Goal: Task Accomplishment & Management: Manage account settings

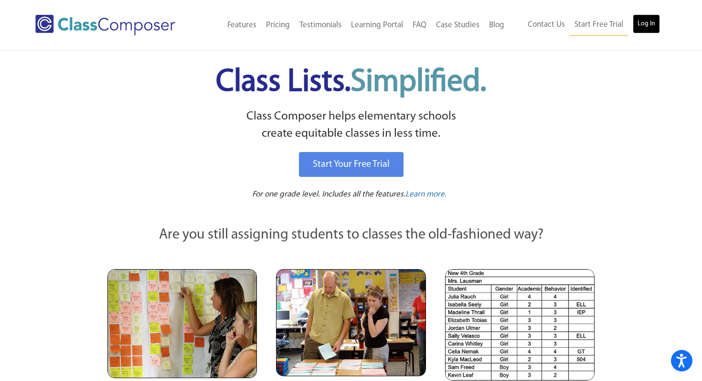
click at [639, 19] on link "Log In" at bounding box center [646, 23] width 27 height 19
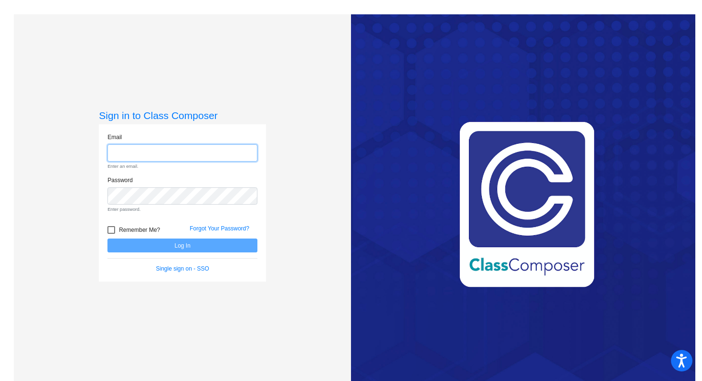
type input "shaw.courtney@pcr3schools.org"
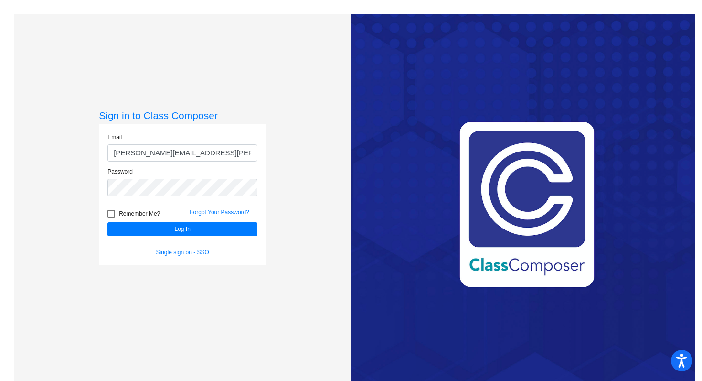
click at [116, 212] on label "Remember Me?" at bounding box center [133, 213] width 53 height 11
click at [111, 217] on input "Remember Me?" at bounding box center [111, 217] width 0 height 0
checkbox input "true"
click at [135, 229] on button "Log In" at bounding box center [182, 229] width 150 height 14
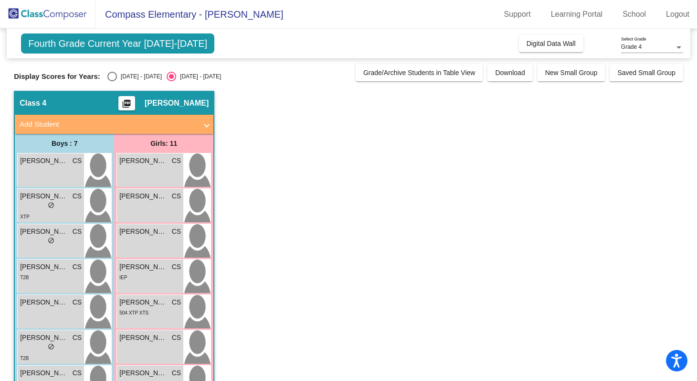
click at [132, 76] on div "2024 - 2025" at bounding box center [139, 76] width 45 height 9
click at [112, 81] on input "2024 - 2025" at bounding box center [112, 81] width 0 height 0
radio input "true"
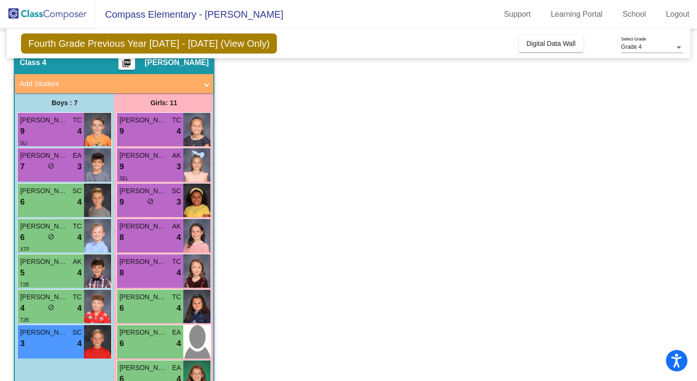
scroll to position [40, 0]
click at [26, 133] on div "9 lock do_not_disturb_alt 4" at bounding box center [51, 132] width 62 height 12
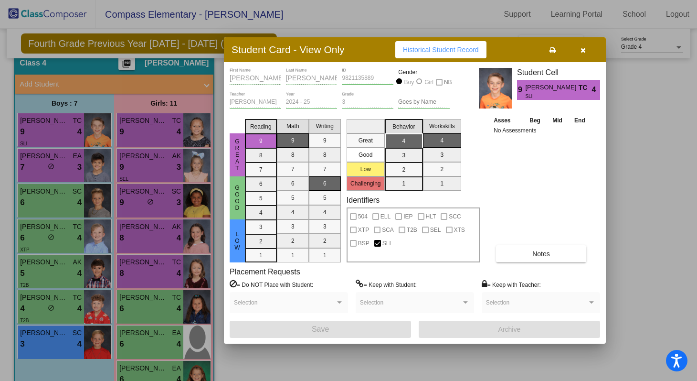
click at [590, 53] on button "button" at bounding box center [583, 49] width 31 height 17
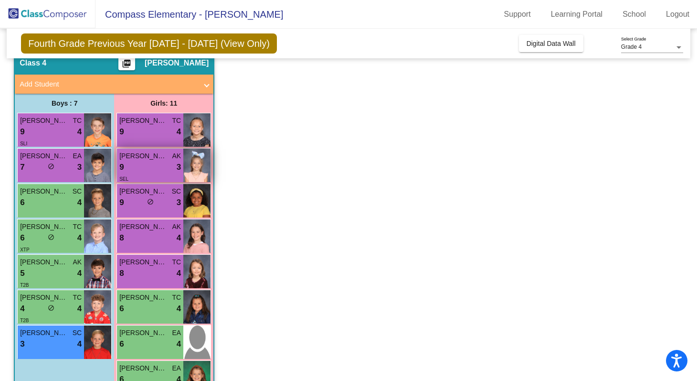
click at [152, 156] on span "LilyAnn McGowen" at bounding box center [143, 156] width 48 height 10
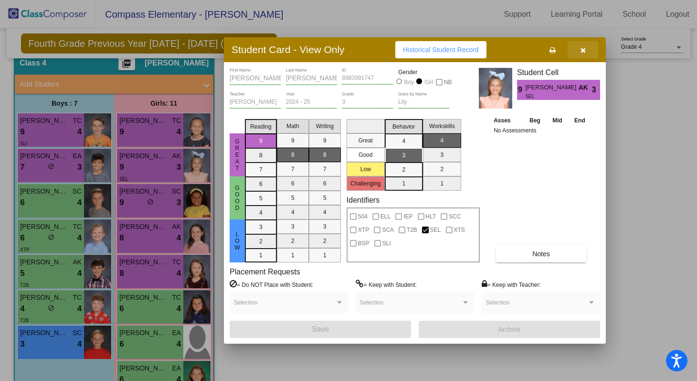
click at [588, 48] on button "button" at bounding box center [583, 49] width 31 height 17
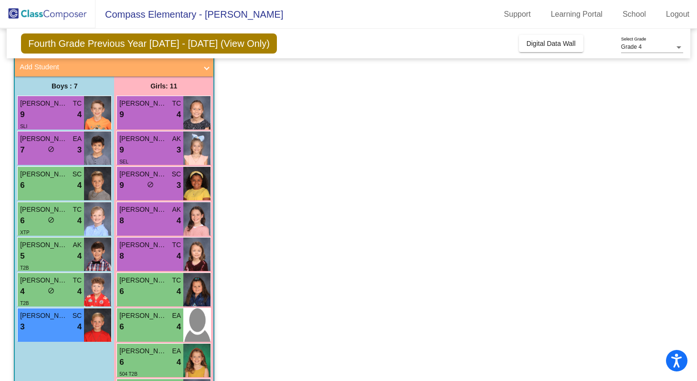
scroll to position [0, 0]
